Goal: Transaction & Acquisition: Purchase product/service

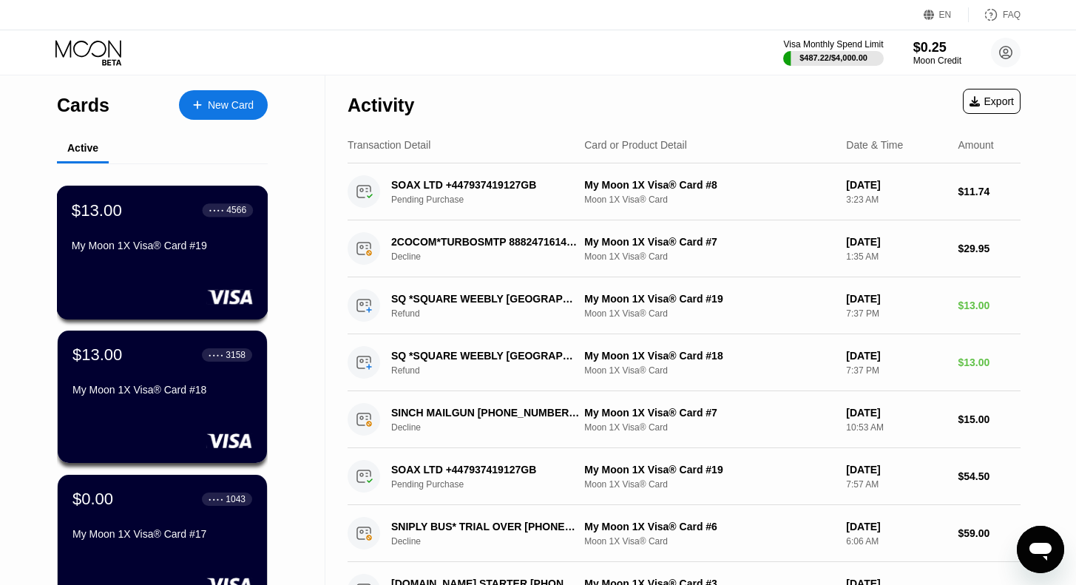
click at [153, 243] on div "$13.00 ● ● ● ● 4566 My Moon 1X Visa® Card #19" at bounding box center [162, 228] width 181 height 57
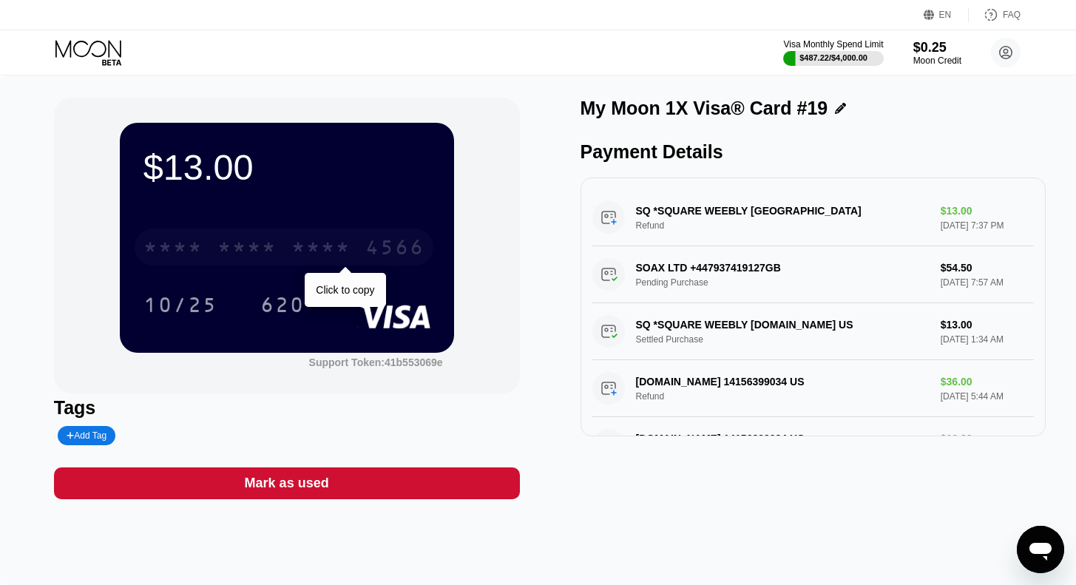
click at [312, 252] on div "* * * *" at bounding box center [320, 249] width 59 height 24
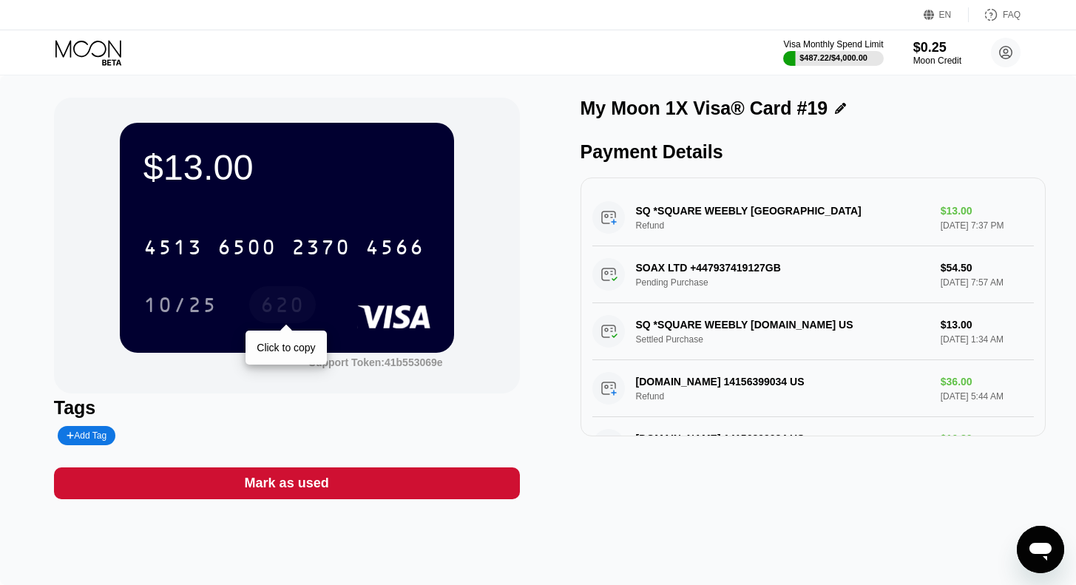
click at [284, 314] on div "620" at bounding box center [282, 307] width 44 height 24
click at [110, 52] on icon at bounding box center [89, 53] width 69 height 26
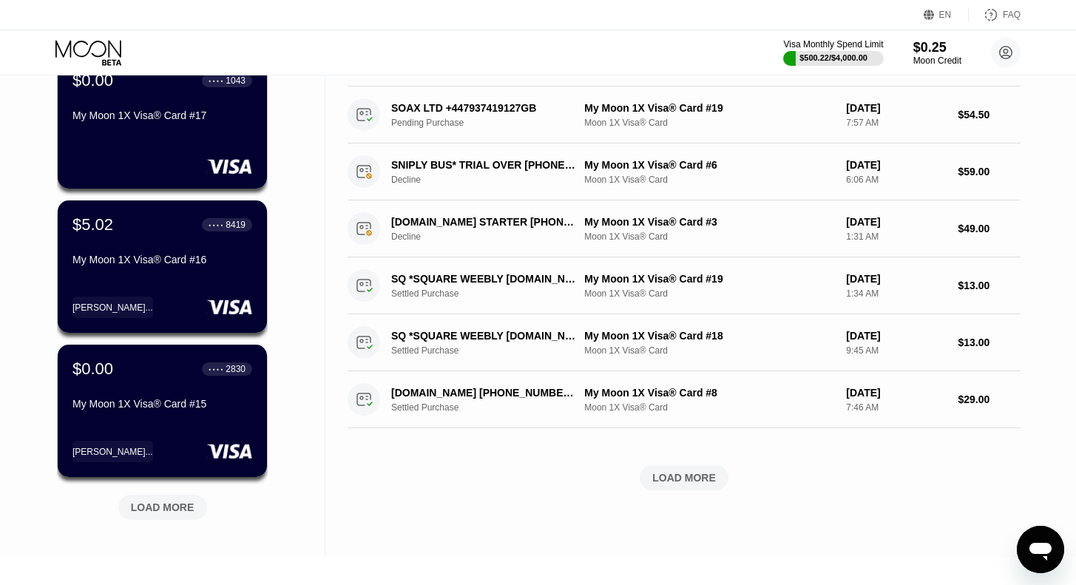
scroll to position [422, 0]
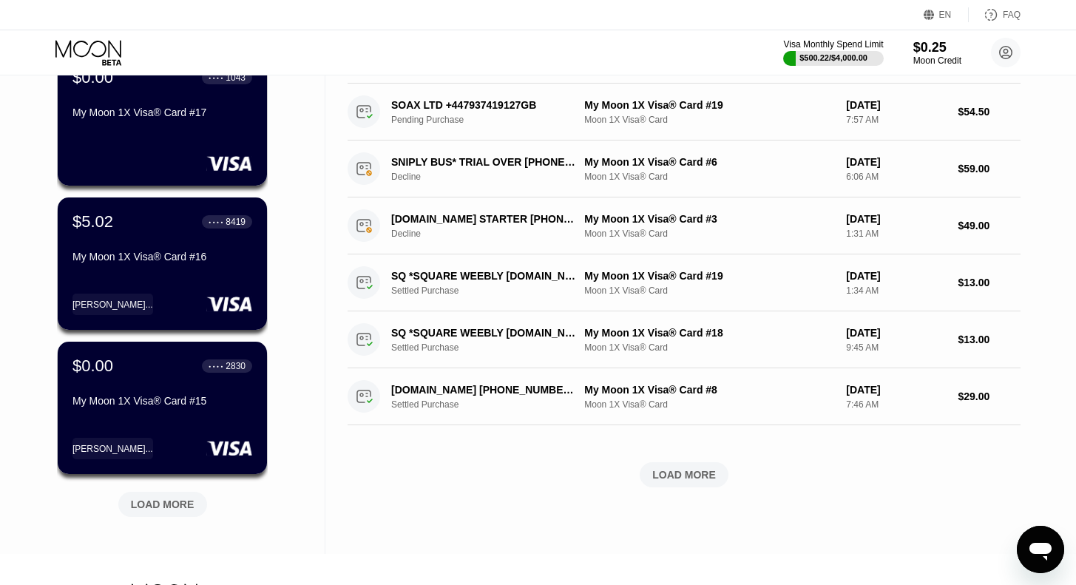
click at [169, 505] on div "LOAD MORE" at bounding box center [163, 504] width 64 height 13
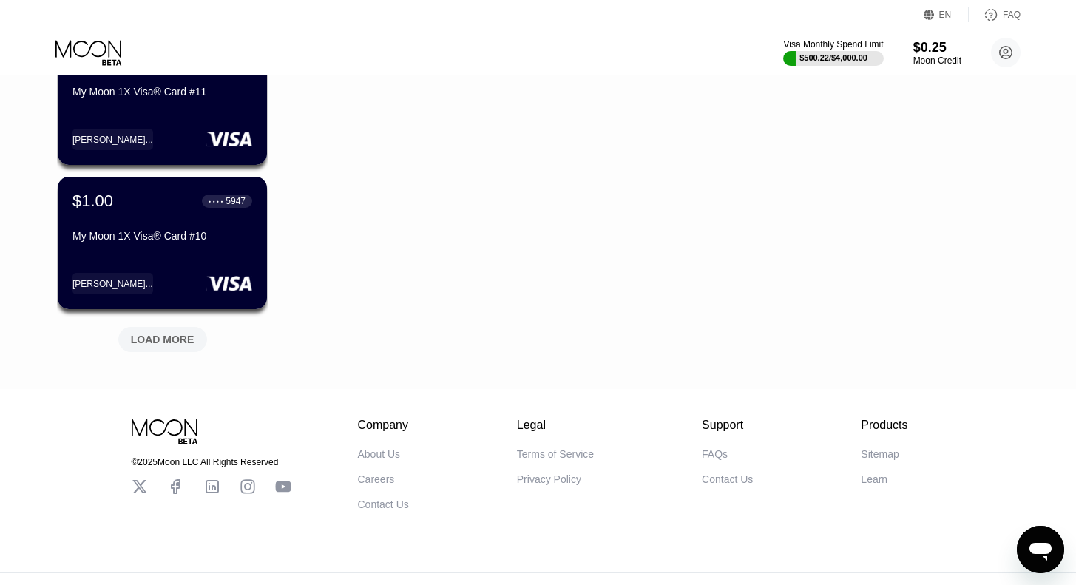
scroll to position [1341, 0]
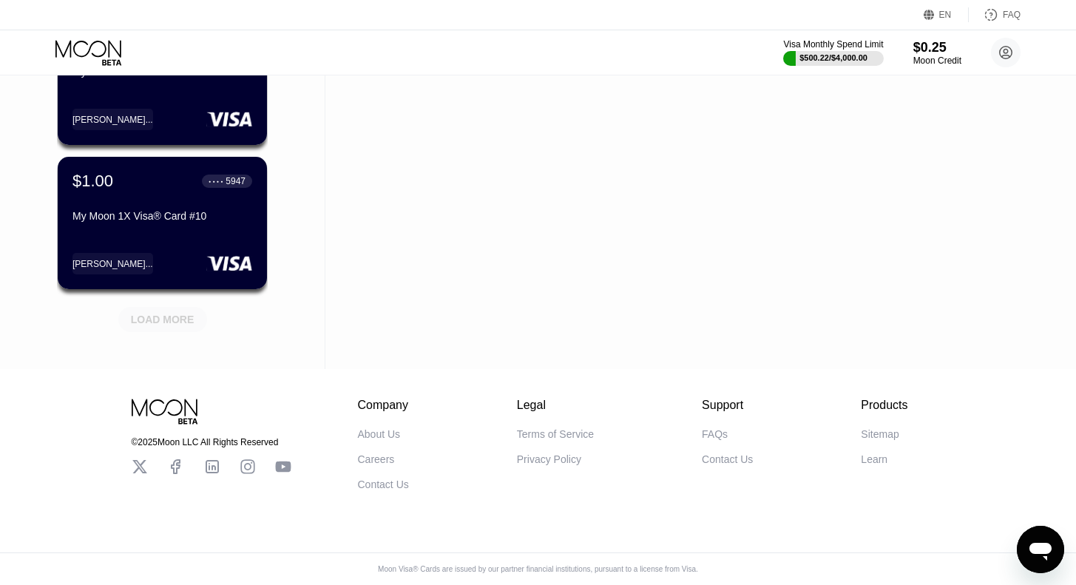
click at [172, 313] on div "LOAD MORE" at bounding box center [163, 319] width 64 height 13
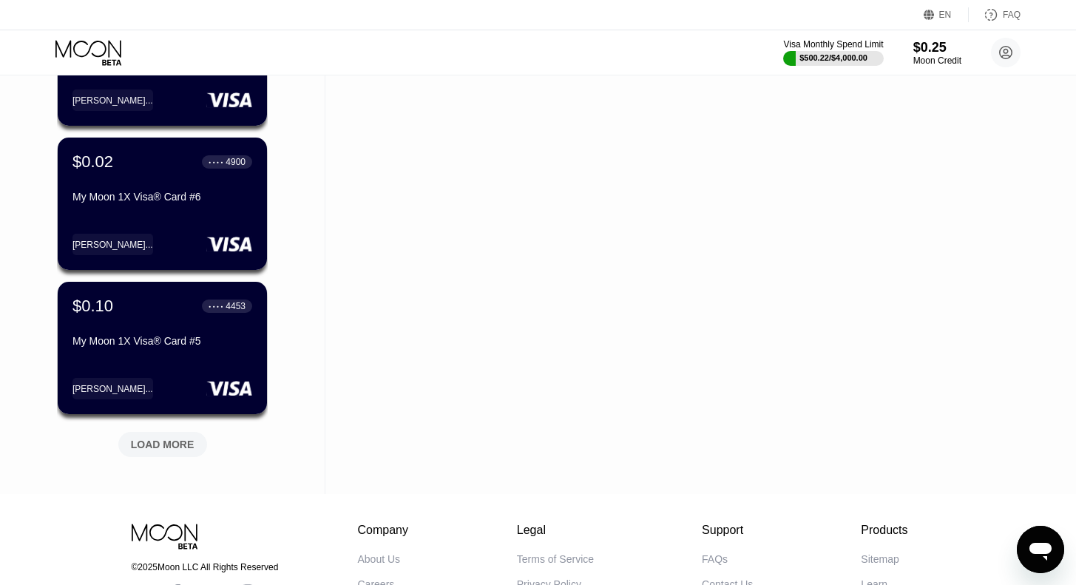
scroll to position [1928, 0]
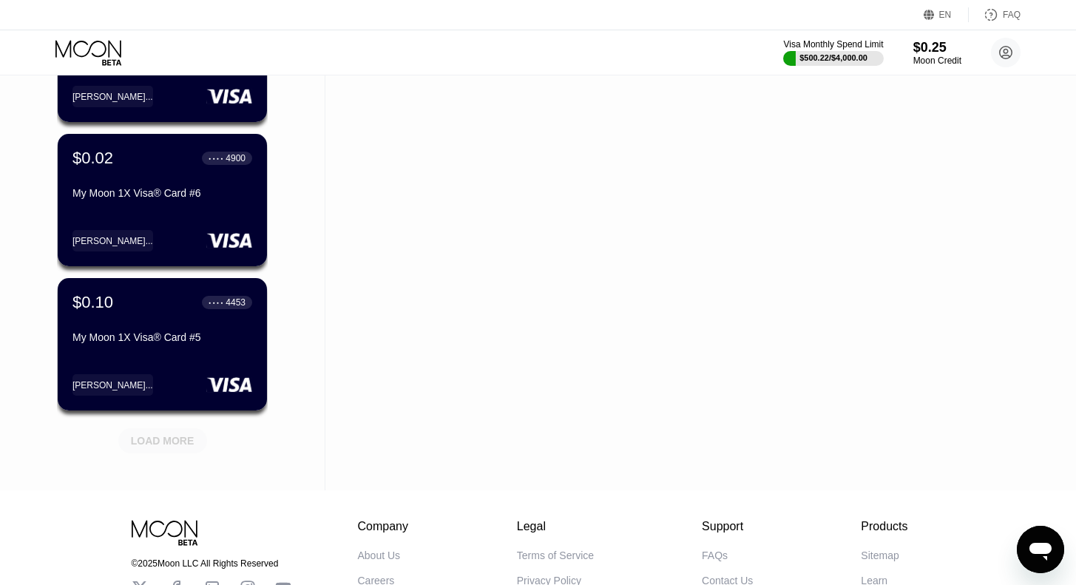
click at [169, 443] on div "LOAD MORE" at bounding box center [163, 440] width 64 height 13
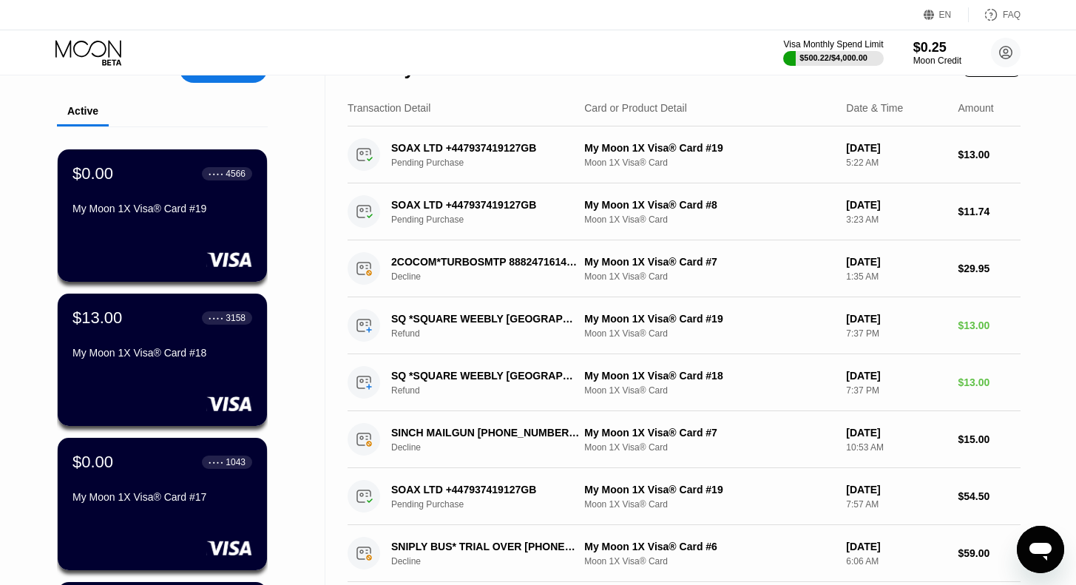
scroll to position [0, 0]
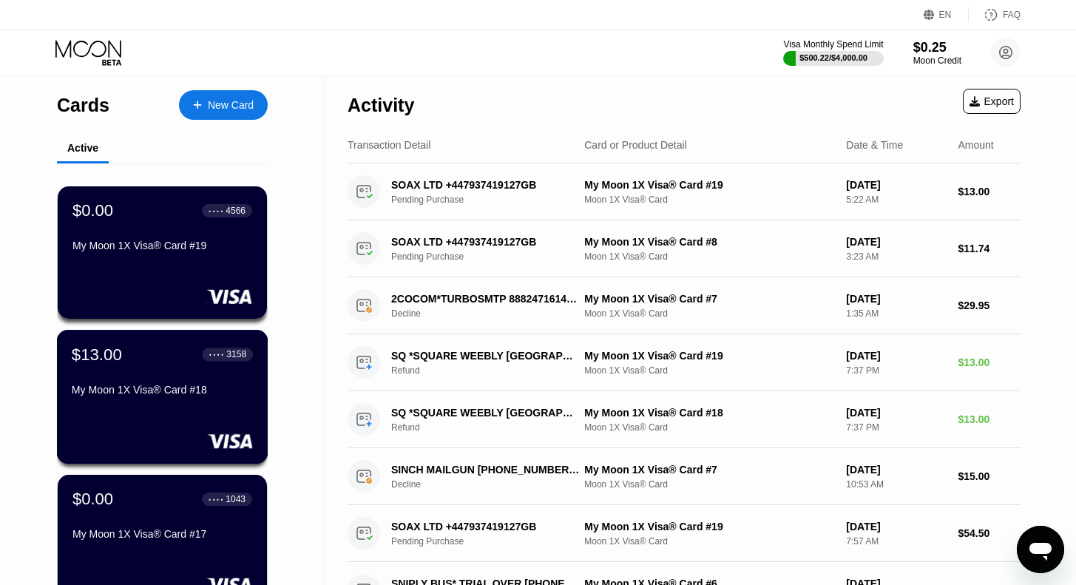
click at [156, 396] on div "My Moon 1X Visa® Card #18" at bounding box center [162, 390] width 181 height 12
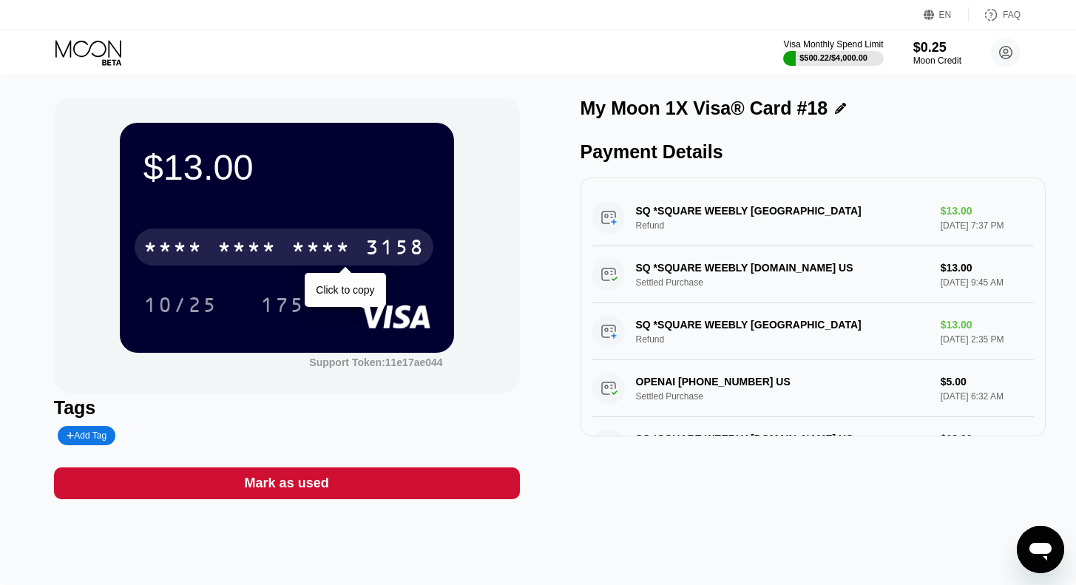
click at [331, 245] on div "* * * *" at bounding box center [320, 249] width 59 height 24
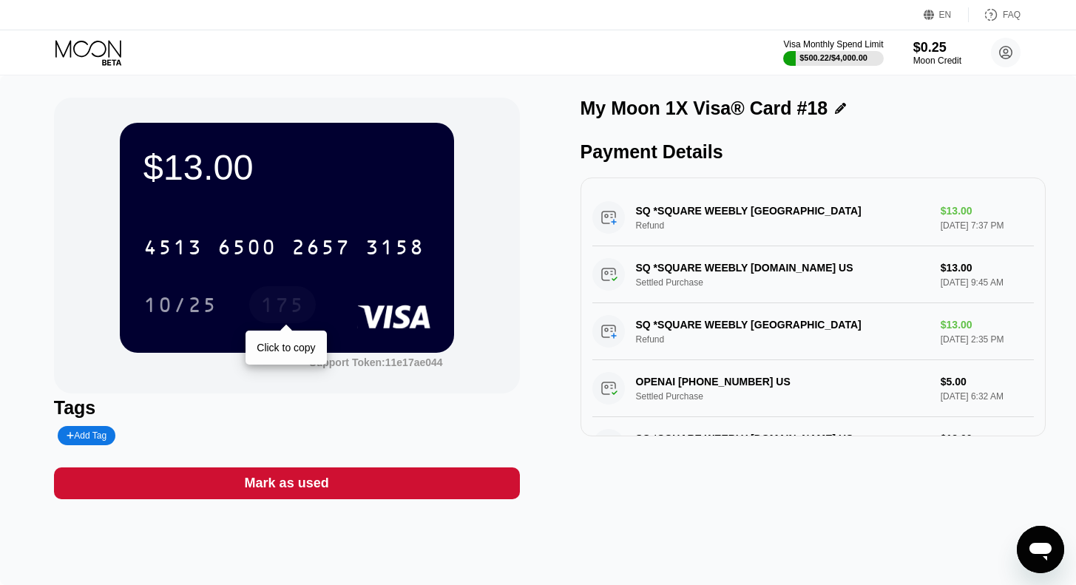
click at [280, 302] on div "175" at bounding box center [282, 307] width 44 height 24
click at [79, 51] on icon at bounding box center [89, 53] width 69 height 26
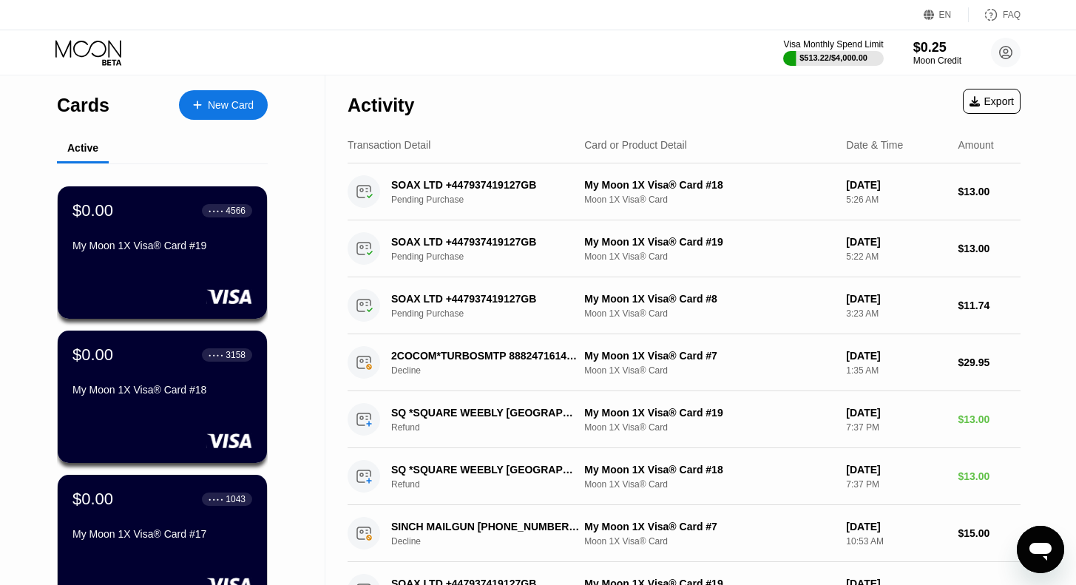
click at [94, 43] on icon at bounding box center [88, 48] width 66 height 17
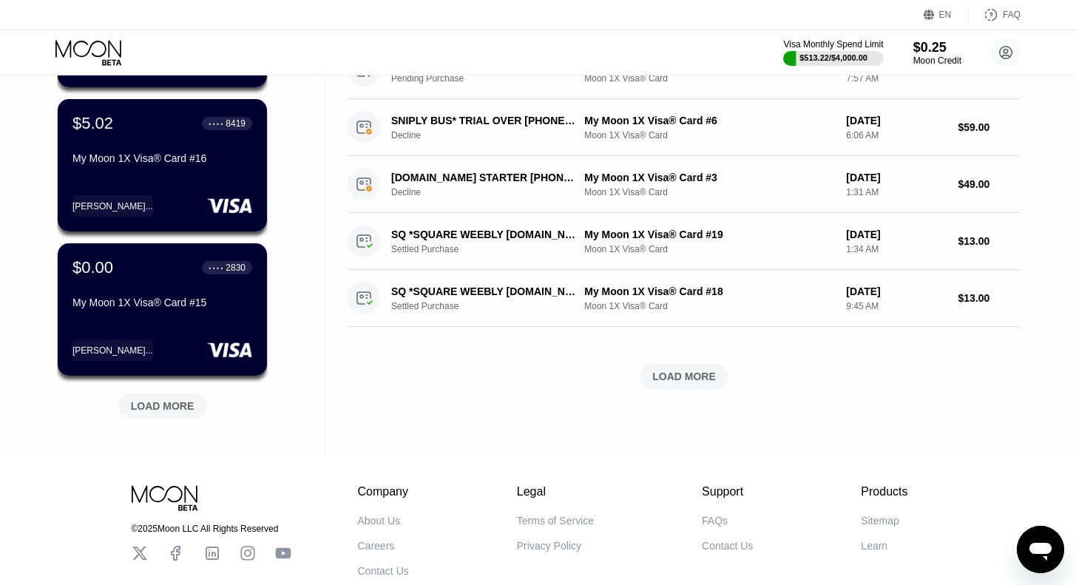
scroll to position [529, 0]
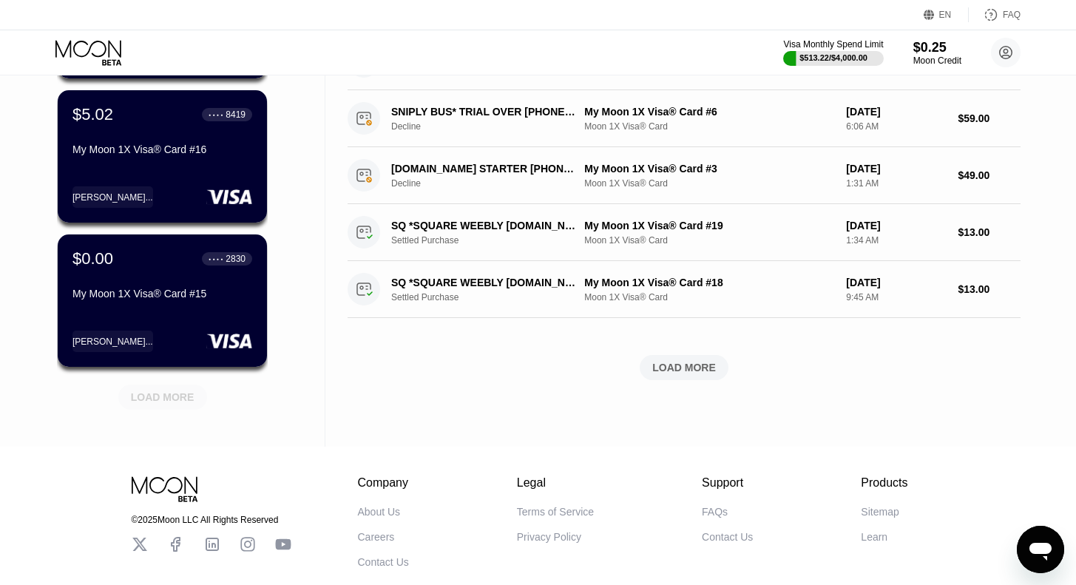
click at [163, 397] on div "LOAD MORE" at bounding box center [163, 397] width 64 height 13
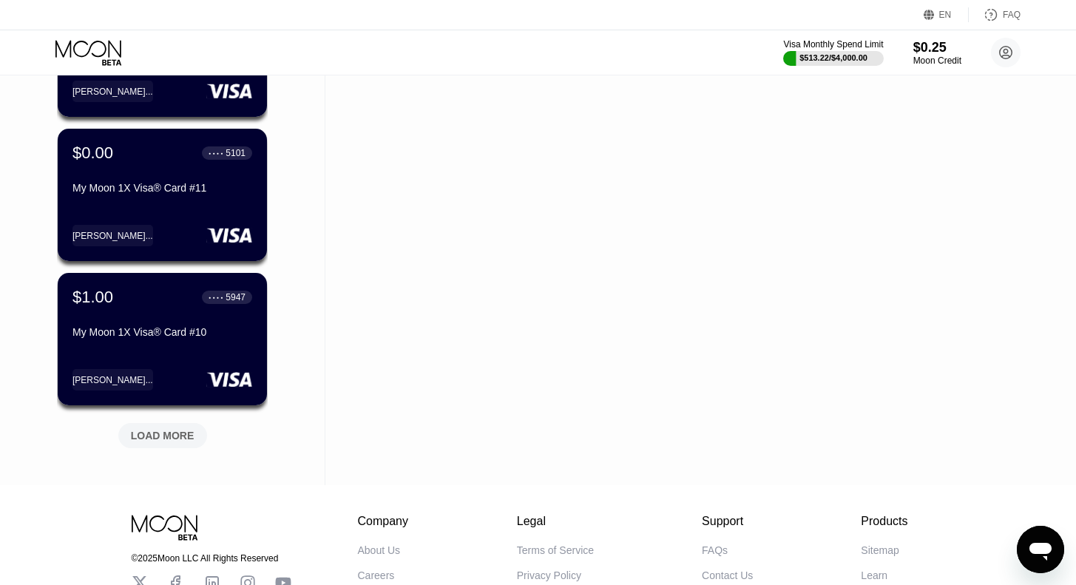
scroll to position [1215, 0]
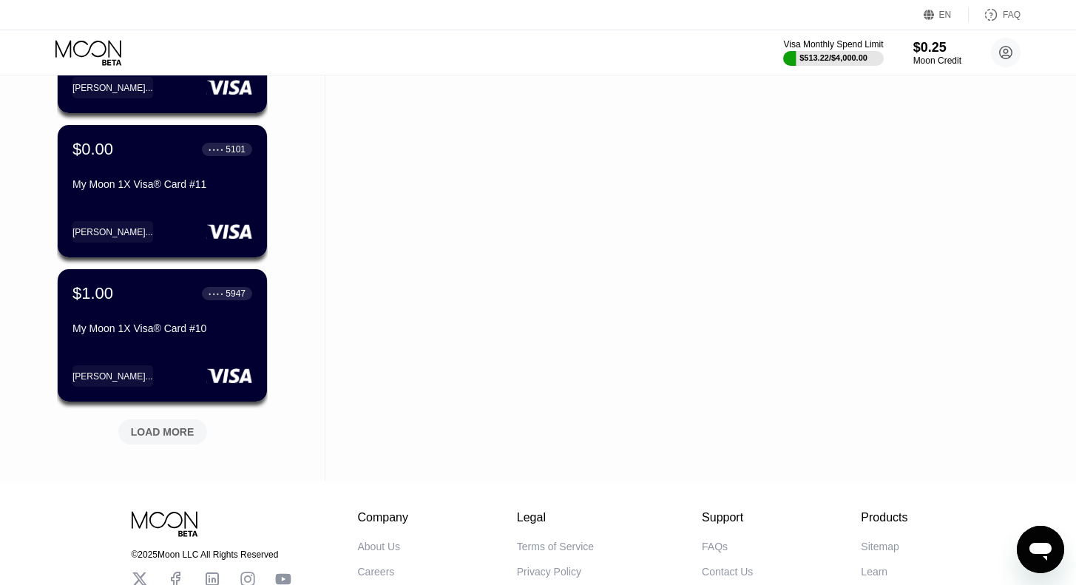
click at [160, 432] on div "LOAD MORE" at bounding box center [163, 431] width 64 height 13
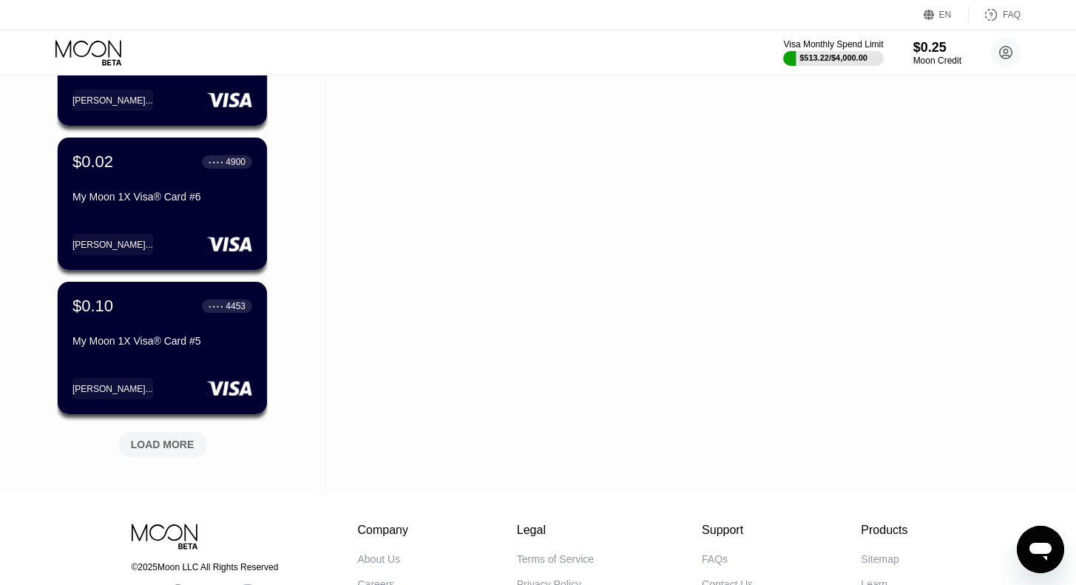
scroll to position [1927, 0]
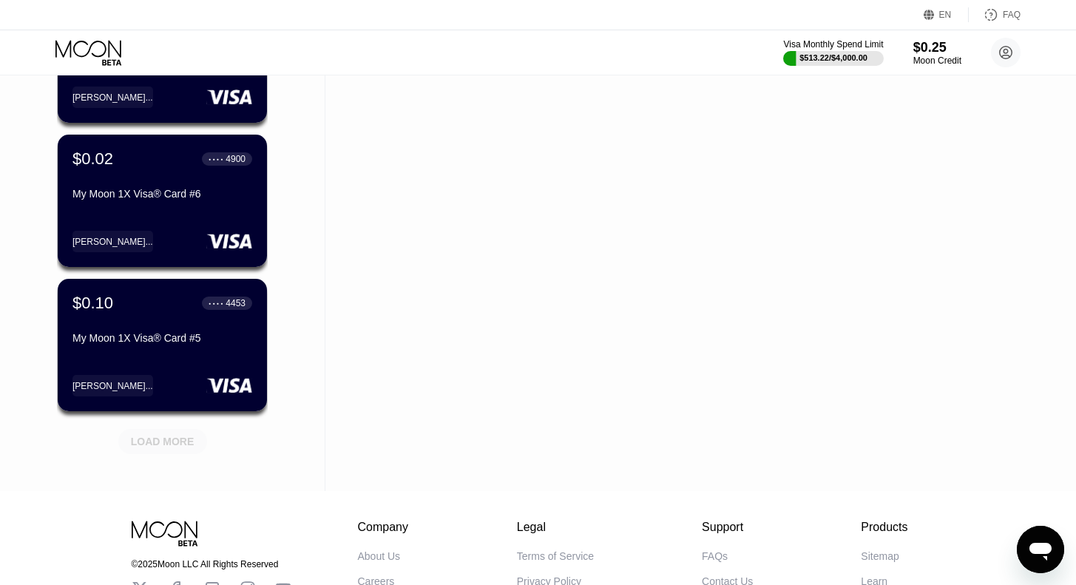
click at [152, 442] on div "LOAD MORE" at bounding box center [163, 441] width 64 height 13
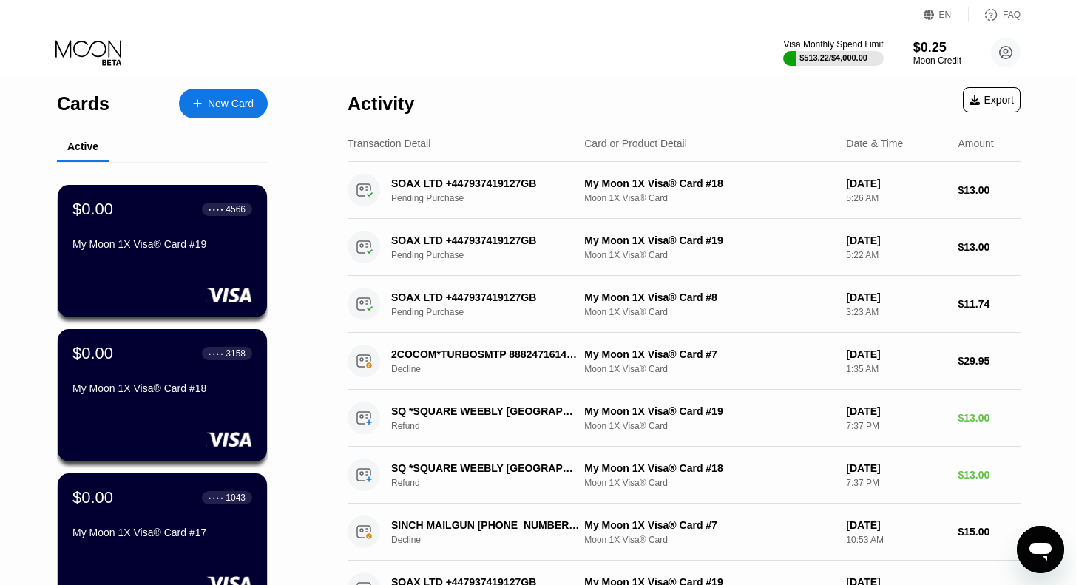
scroll to position [1, 0]
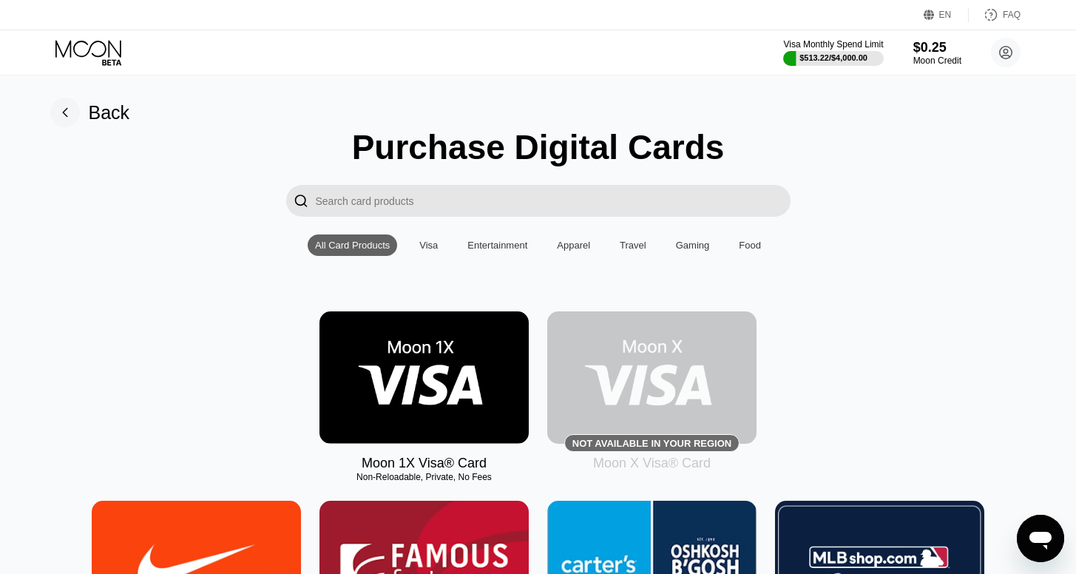
click at [101, 53] on icon at bounding box center [89, 53] width 69 height 26
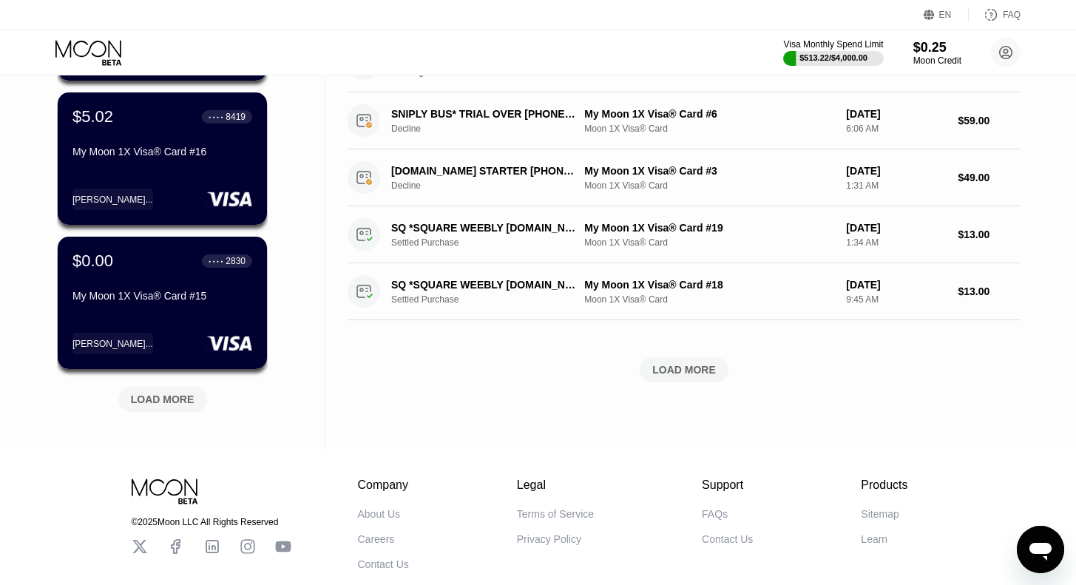
scroll to position [528, 0]
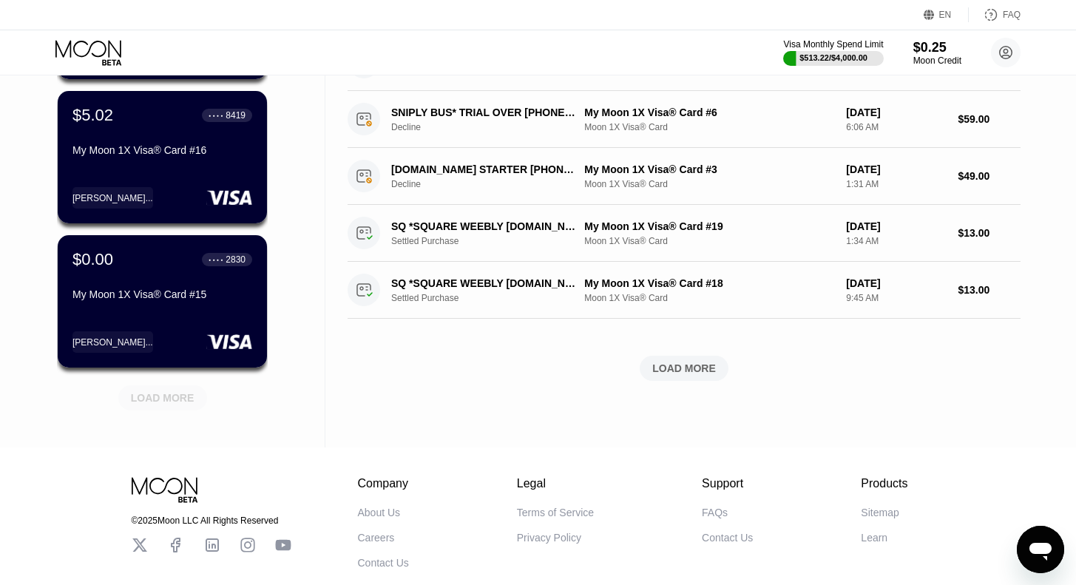
click at [166, 405] on div "LOAD MORE" at bounding box center [163, 397] width 64 height 13
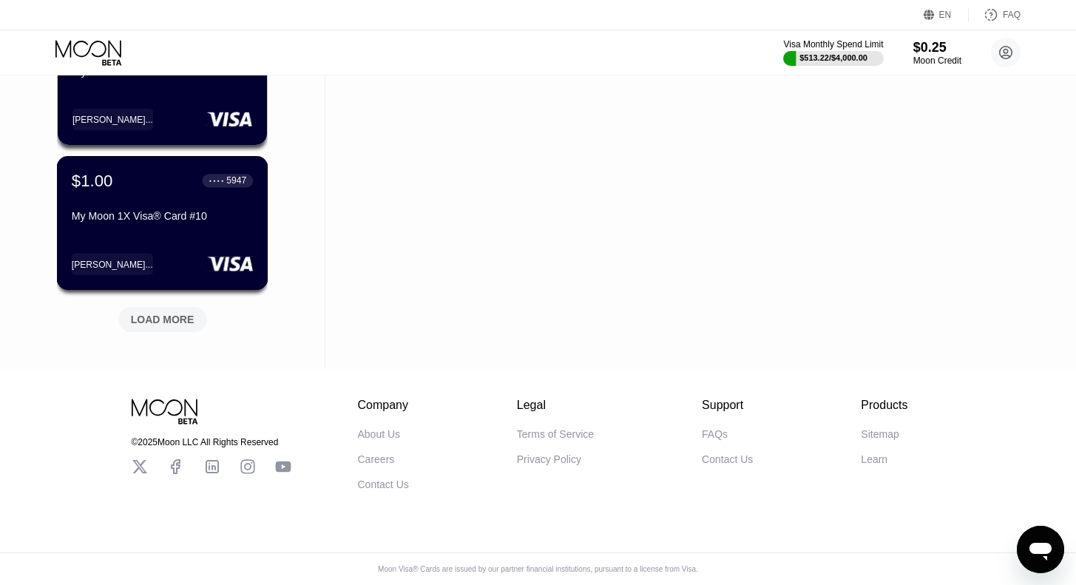
scroll to position [1334, 0]
click at [161, 317] on div "LOAD MORE" at bounding box center [163, 319] width 64 height 13
click at [166, 318] on div "LOAD MORE" at bounding box center [163, 319] width 64 height 13
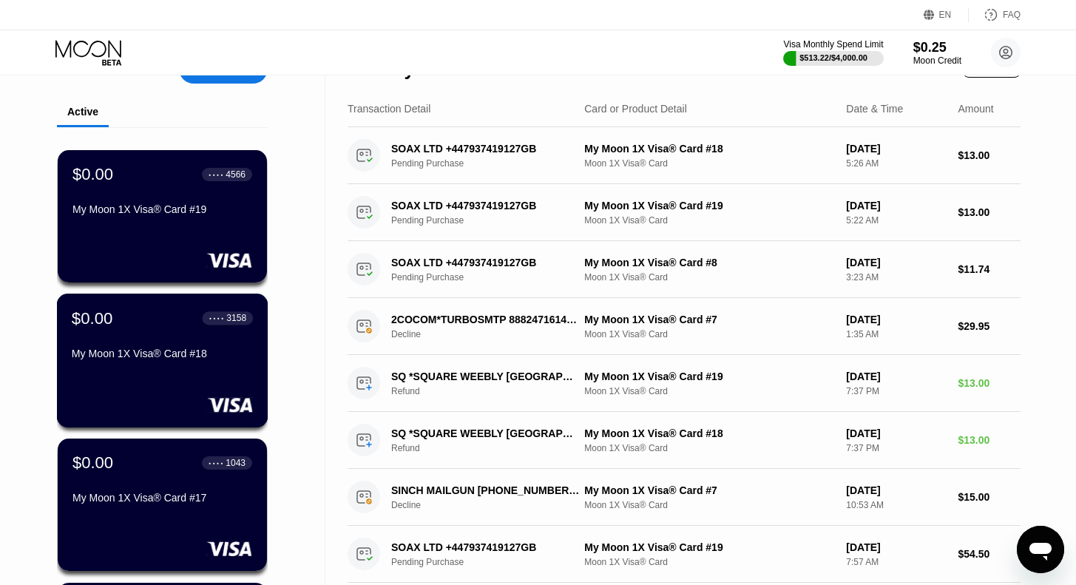
scroll to position [0, 0]
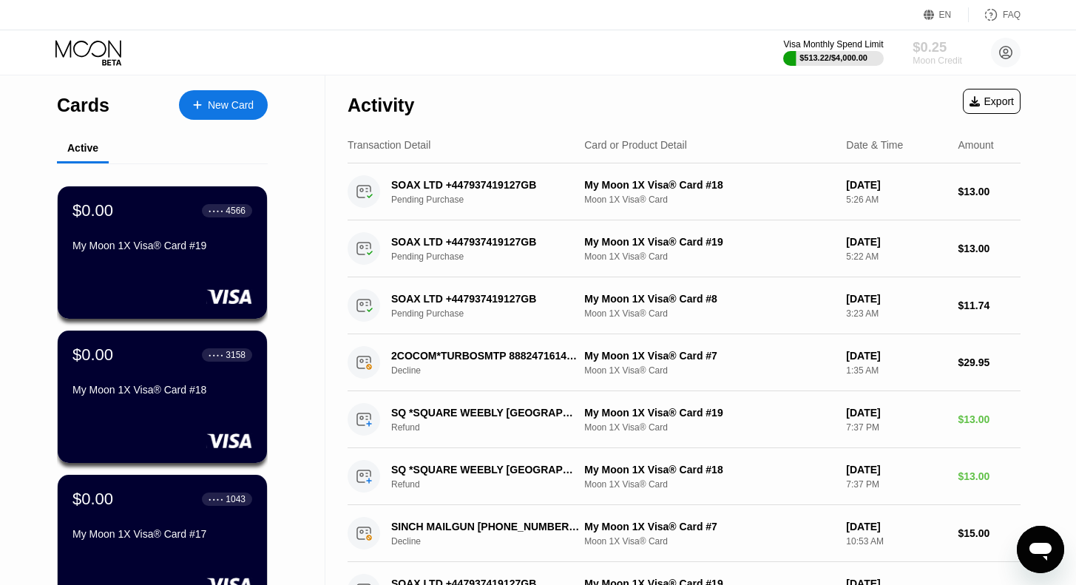
click at [933, 50] on div "$0.25" at bounding box center [938, 47] width 50 height 16
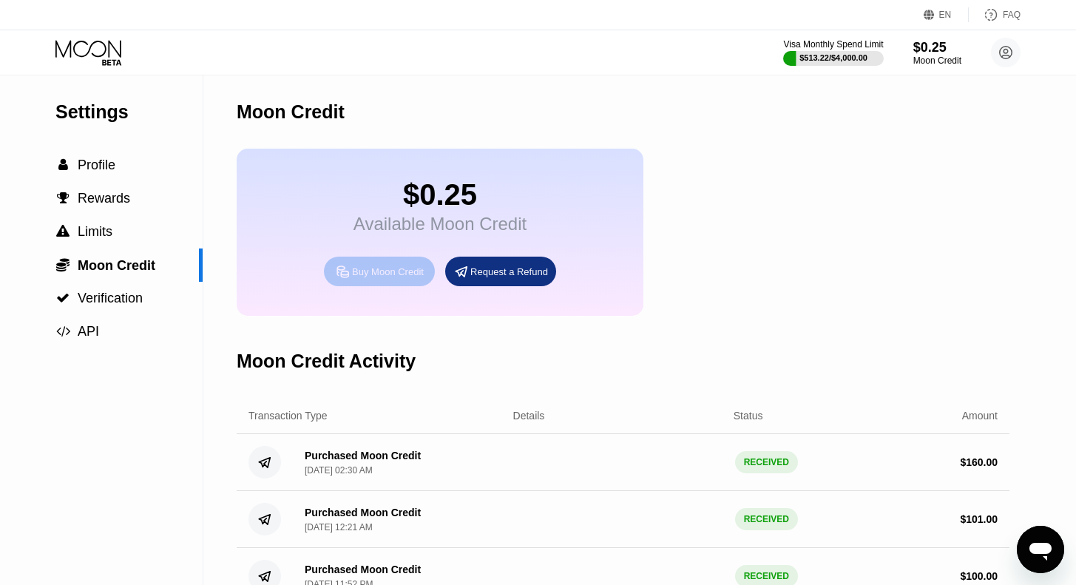
click at [372, 278] on div "Buy Moon Credit" at bounding box center [388, 272] width 72 height 13
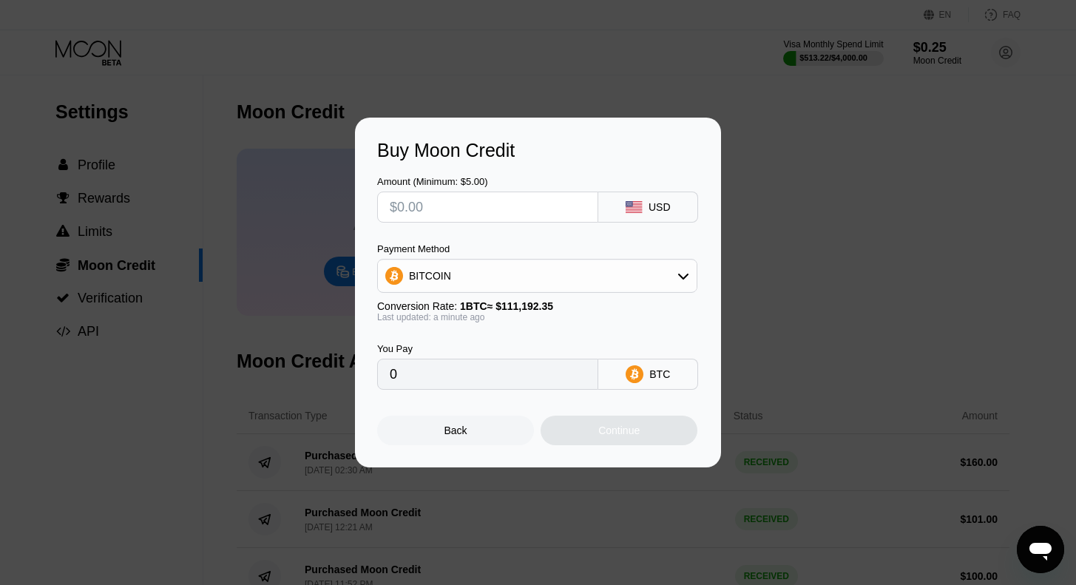
click at [480, 209] on input "text" at bounding box center [488, 207] width 196 height 30
type input "$2"
type input "0.00001799"
type input "$28"
type input "0.00025182"
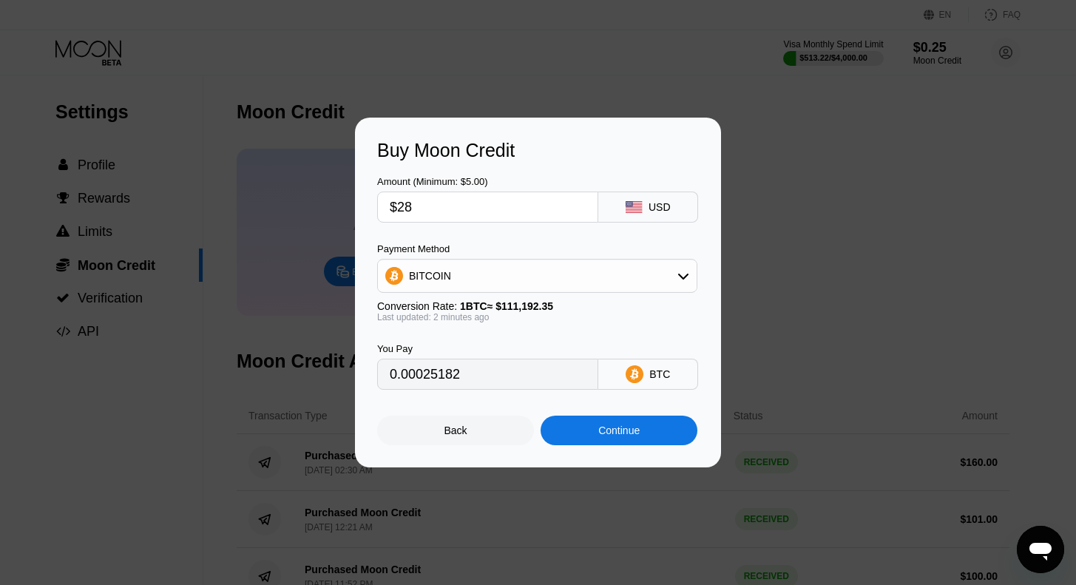
type input "$28"
click at [586, 435] on div "Continue" at bounding box center [619, 431] width 157 height 30
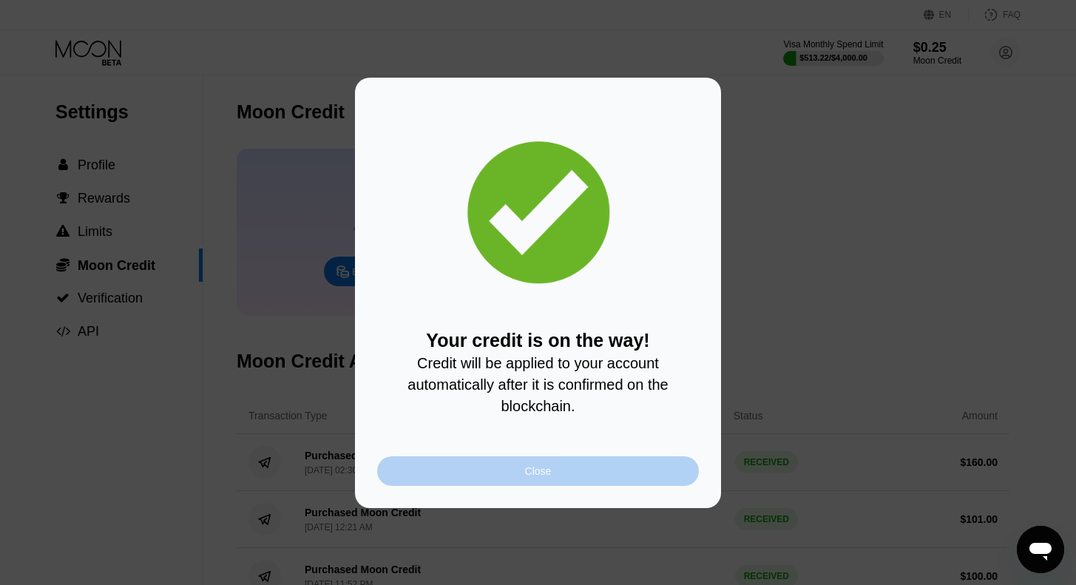
click at [576, 484] on div "Close" at bounding box center [538, 471] width 322 height 30
